Goal: Information Seeking & Learning: Learn about a topic

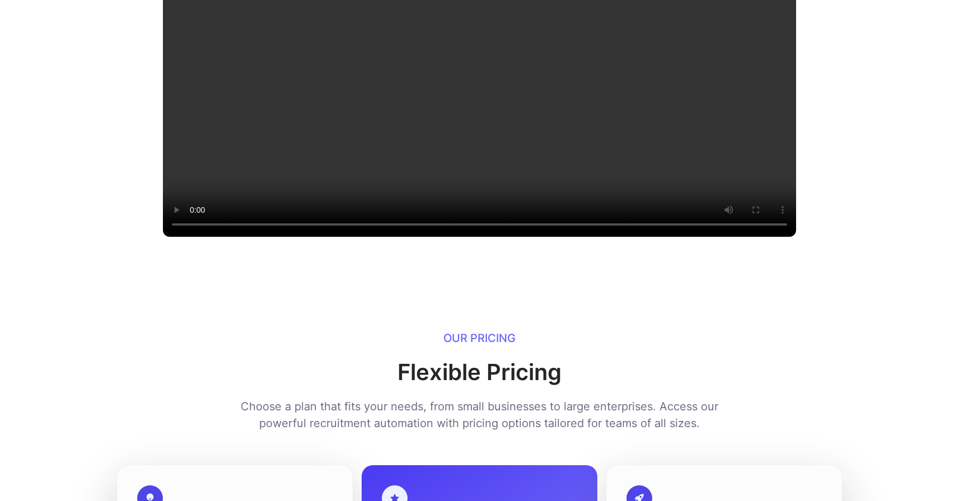
scroll to position [1264, 0]
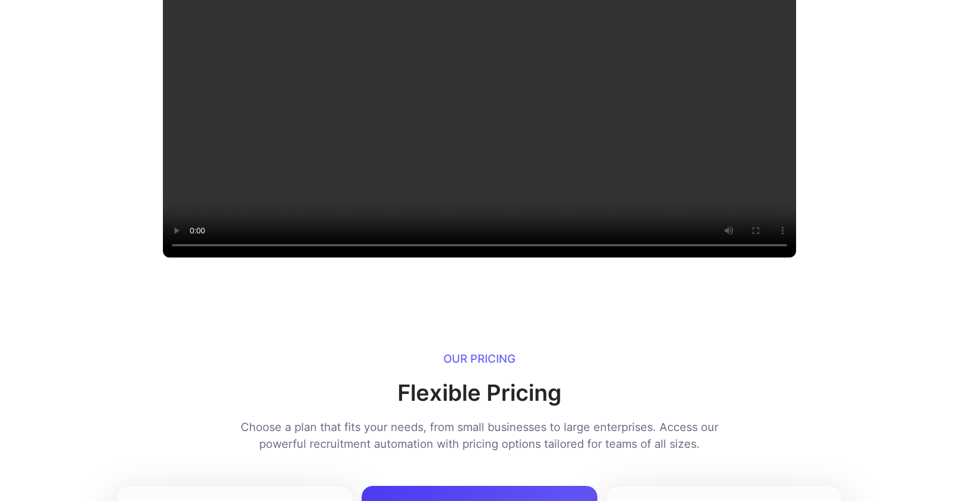
click at [315, 231] on video at bounding box center [479, 99] width 633 height 316
click at [565, 228] on video at bounding box center [479, 99] width 633 height 316
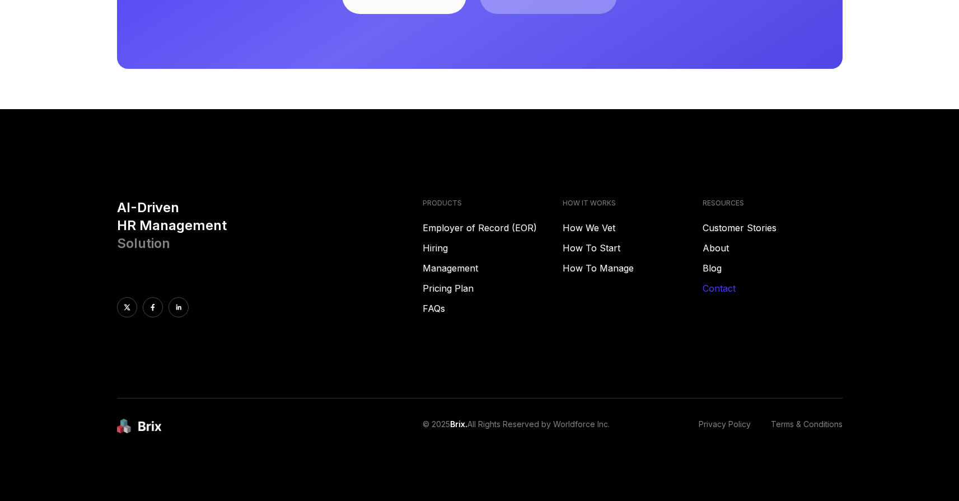
scroll to position [3020, 0]
click at [607, 255] on link "How To Start" at bounding box center [632, 247] width 140 height 13
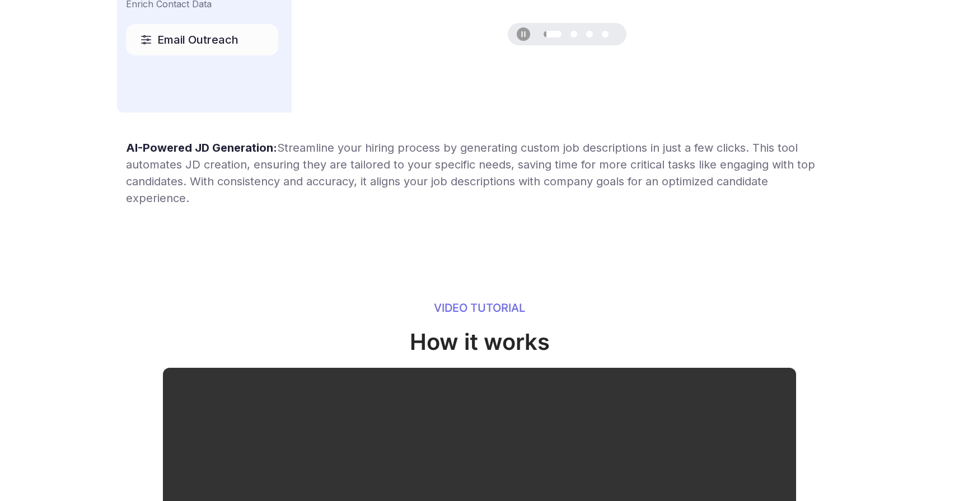
scroll to position [0, 0]
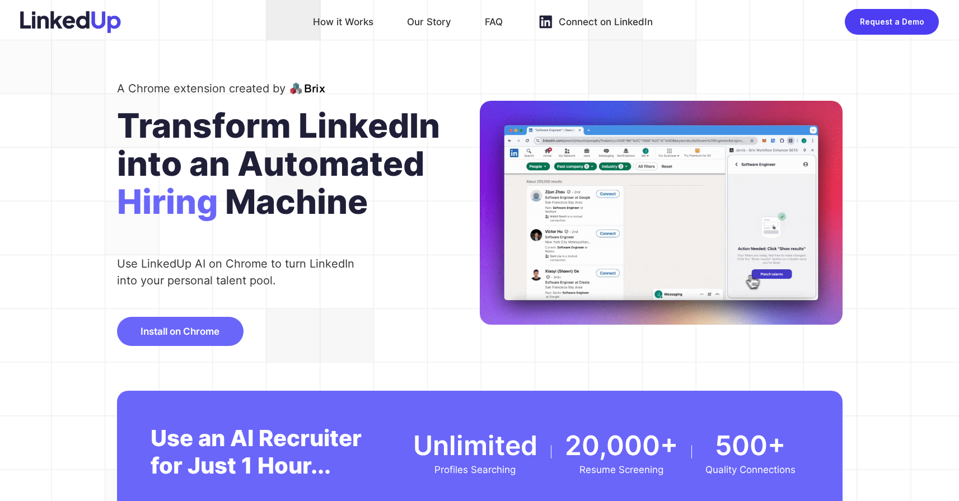
click at [97, 28] on img at bounding box center [70, 22] width 101 height 22
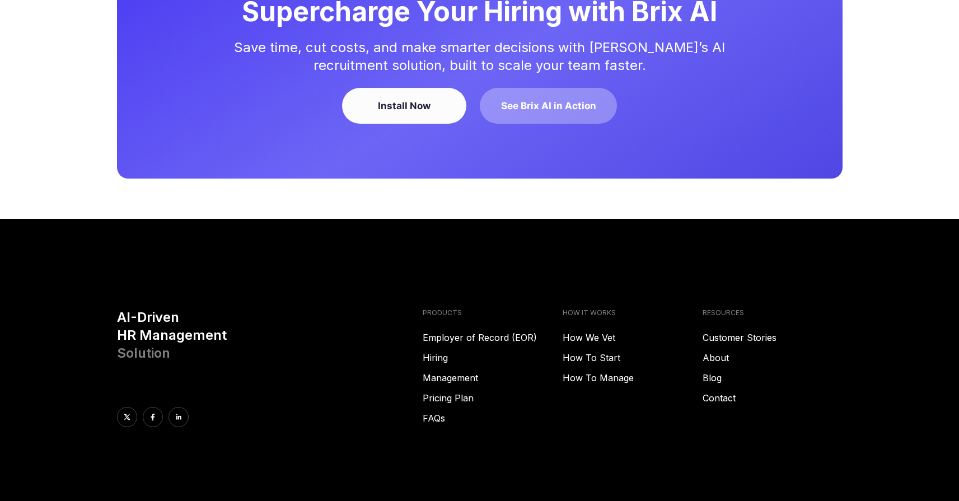
scroll to position [3086, 0]
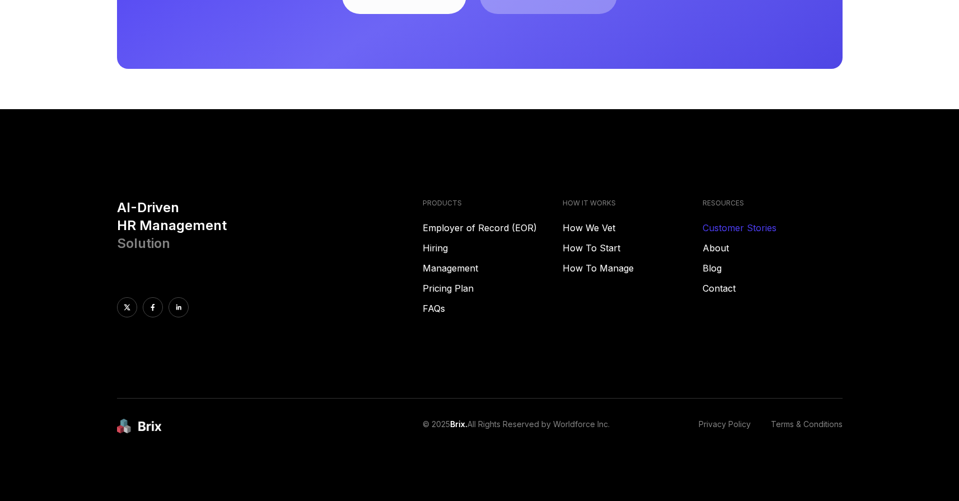
click at [748, 228] on link "Customer Stories" at bounding box center [772, 227] width 140 height 13
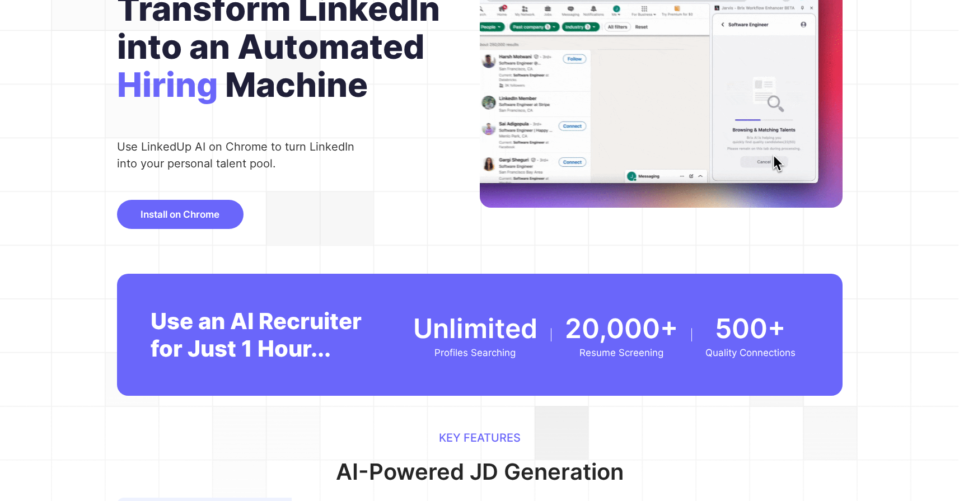
scroll to position [0, 0]
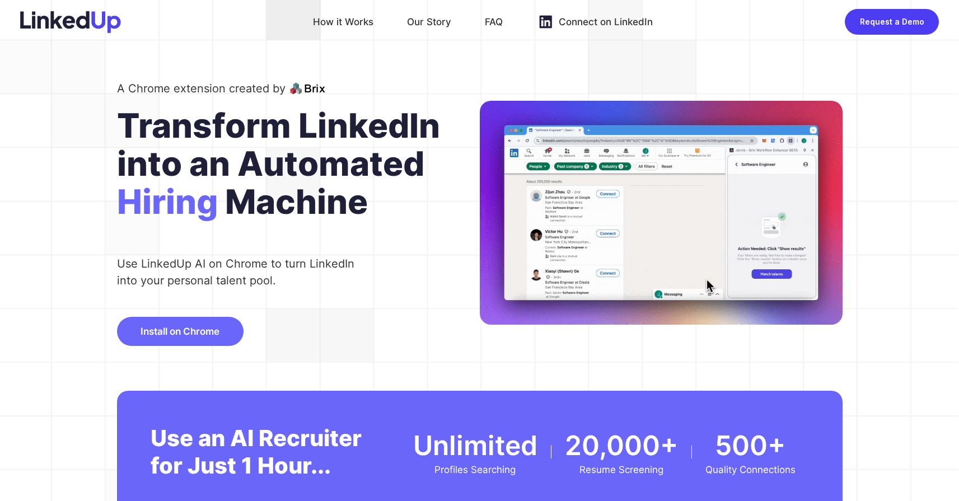
click at [73, 28] on img at bounding box center [70, 22] width 101 height 22
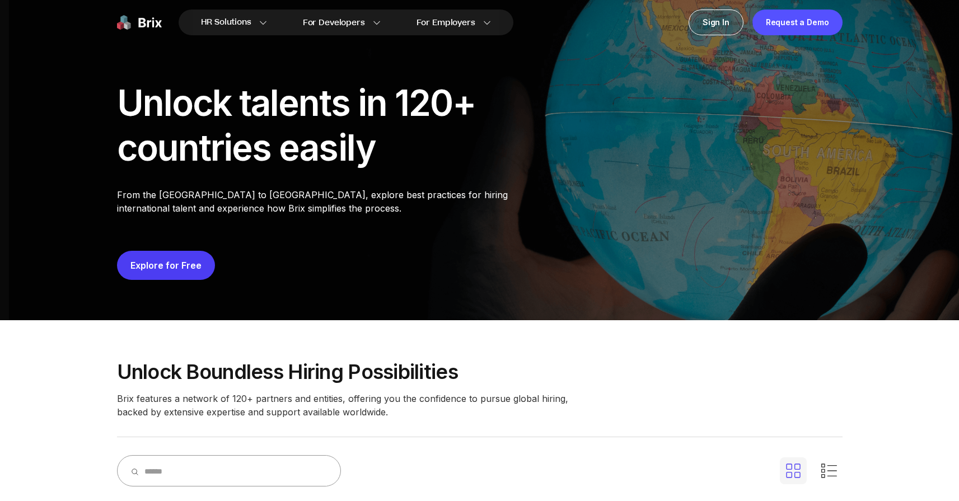
click at [144, 25] on img at bounding box center [139, 23] width 45 height 26
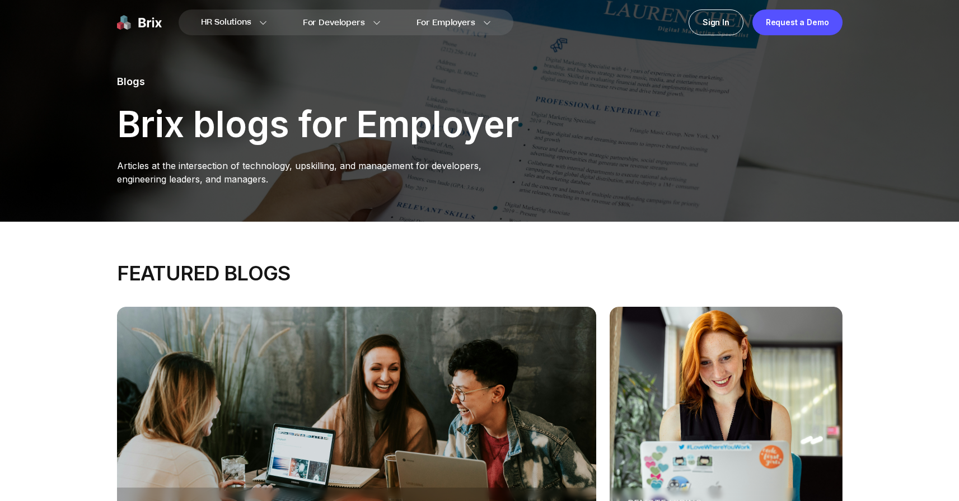
click at [144, 24] on img at bounding box center [139, 23] width 45 height 26
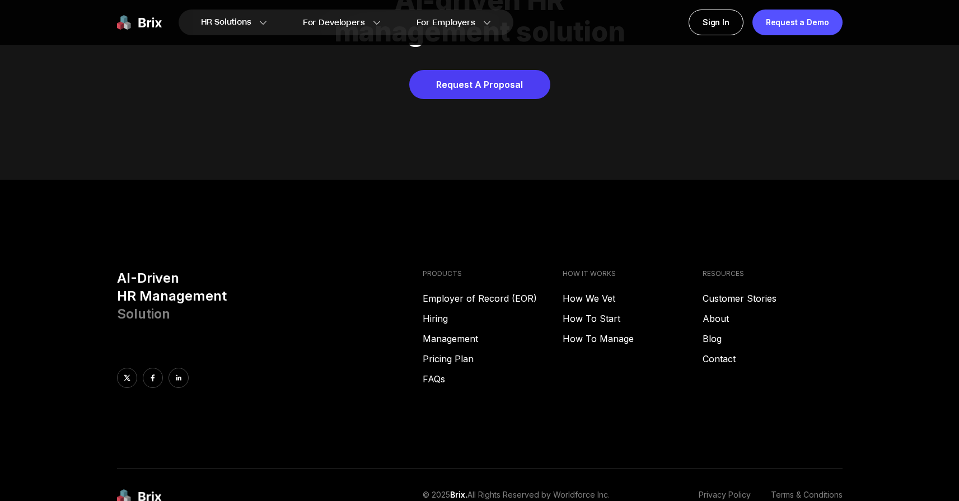
scroll to position [5718, 0]
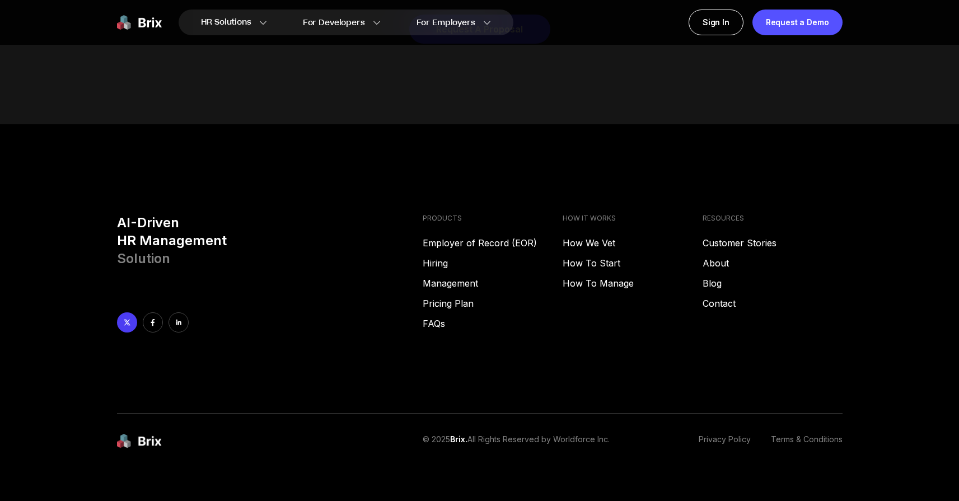
click at [130, 318] on icon at bounding box center [127, 322] width 8 height 8
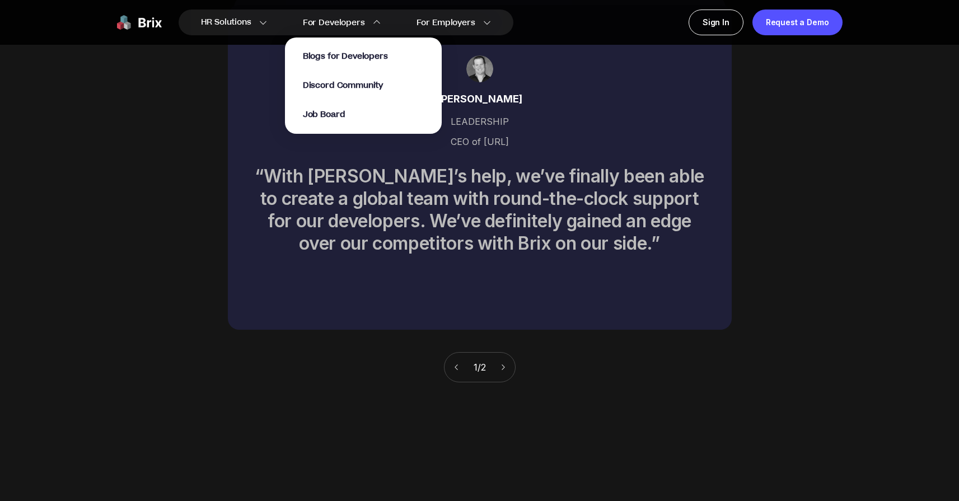
scroll to position [4824, 0]
